Goal: Book appointment/travel/reservation

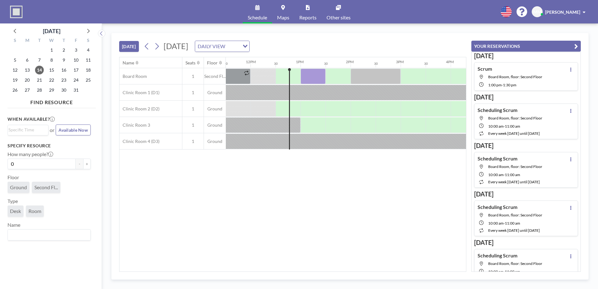
scroll to position [0, 600]
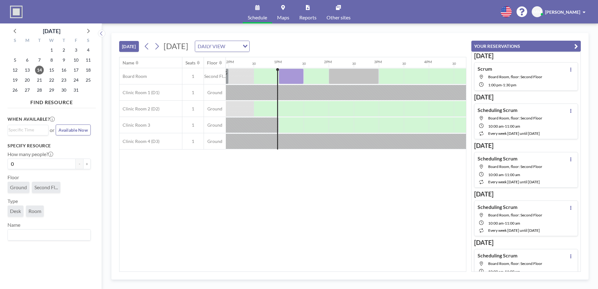
scroll to position [0, 600]
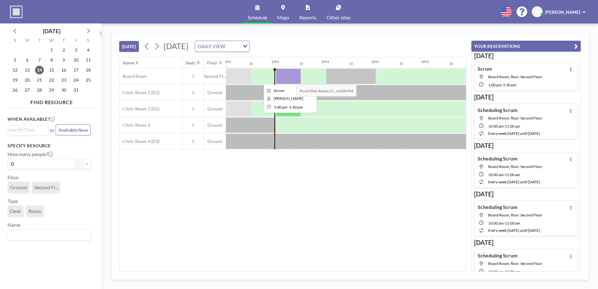
click at [291, 79] on div at bounding box center [288, 76] width 25 height 16
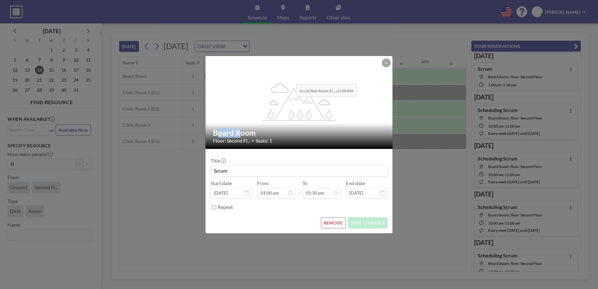
click at [291, 79] on div "flex-grow: 1.2;" at bounding box center [299, 102] width 188 height 93
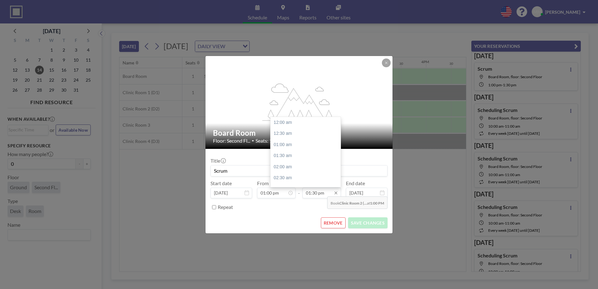
click at [322, 192] on input "01:30 pm" at bounding box center [321, 193] width 38 height 11
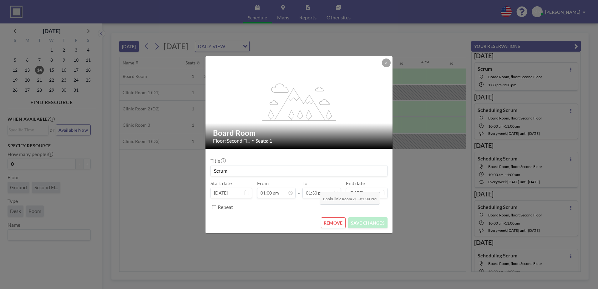
scroll to position [300, 0]
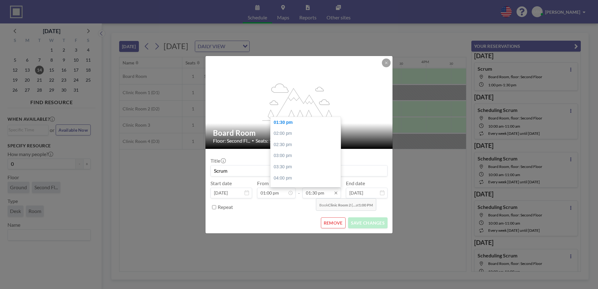
click at [311, 194] on input "01:30 pm" at bounding box center [321, 193] width 38 height 11
click at [289, 130] on div "02:00 pm" at bounding box center [306, 133] width 73 height 11
type input "02:00 pm"
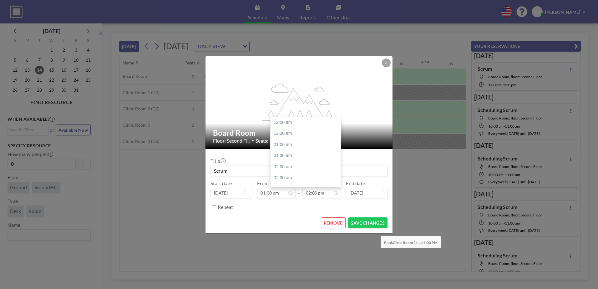
scroll to position [312, 0]
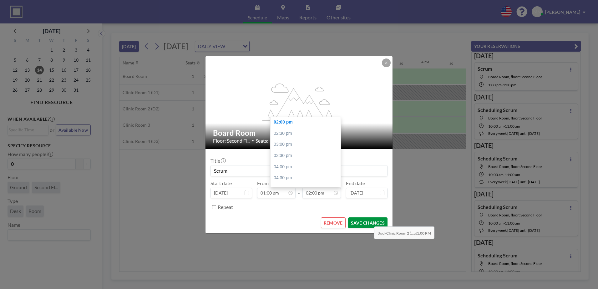
click at [369, 222] on button "SAVE CHANGES" at bounding box center [367, 222] width 39 height 11
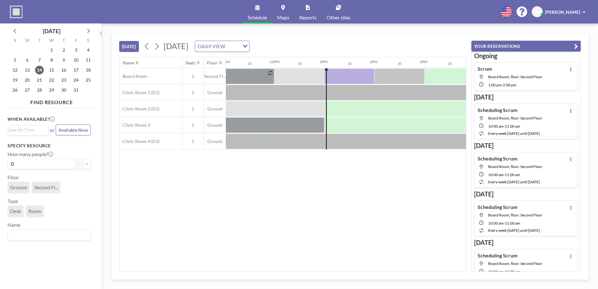
scroll to position [0, 625]
